Goal: Check status: Check status

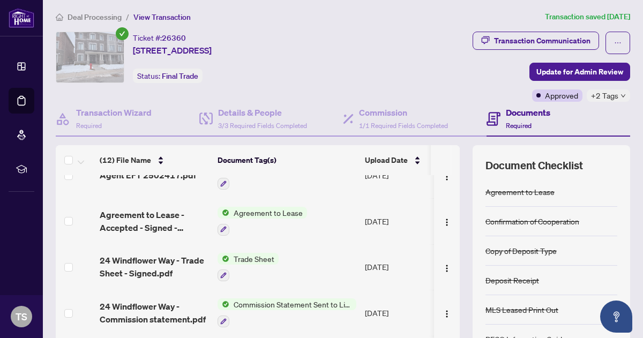
scroll to position [68, 0]
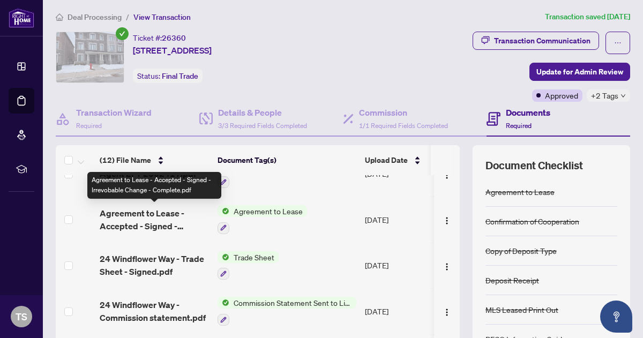
click at [163, 213] on span "Agreement to Lease - Accepted - Signed - Irrevobable Change - Complete.pdf" at bounding box center [154, 220] width 109 height 26
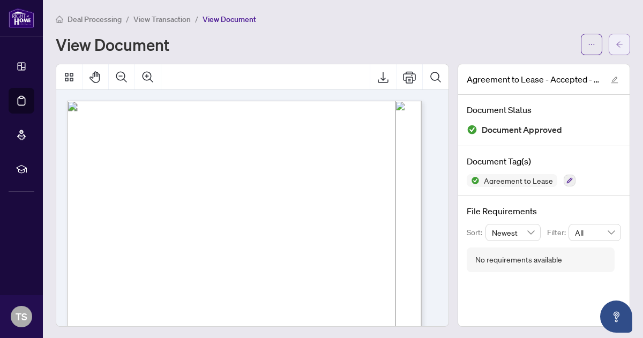
click at [616, 42] on icon "arrow-left" at bounding box center [620, 45] width 8 height 8
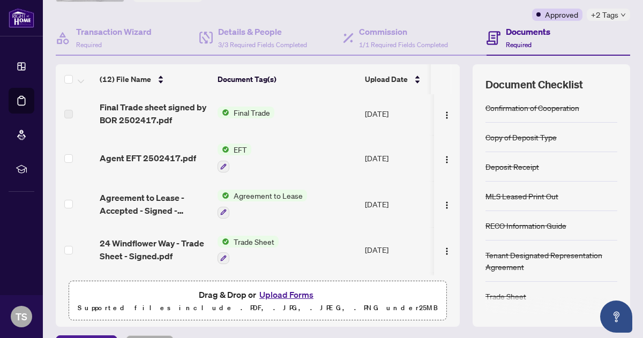
scroll to position [4, 0]
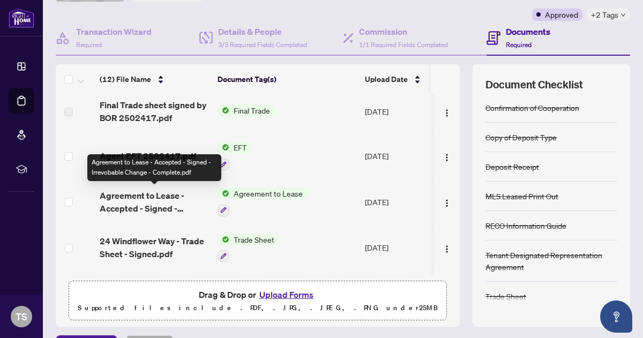
click at [177, 192] on span "Agreement to Lease - Accepted - Signed - Irrevobable Change - Complete.pdf" at bounding box center [154, 202] width 109 height 26
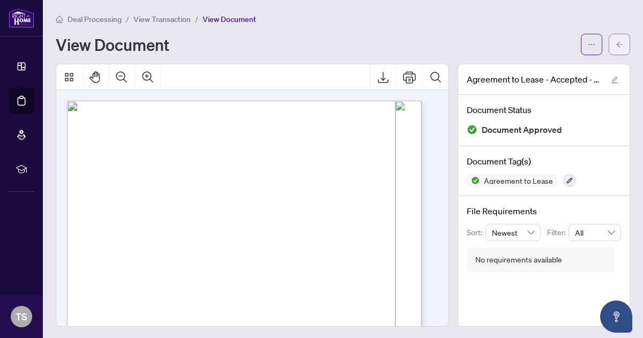
click at [616, 42] on icon "arrow-left" at bounding box center [620, 45] width 8 height 8
